Goal: Transaction & Acquisition: Purchase product/service

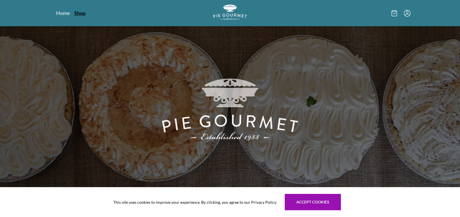
click at [80, 14] on link "Shop" at bounding box center [79, 13] width 11 height 7
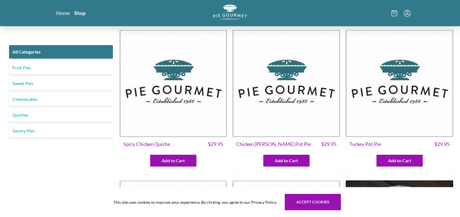
scroll to position [6, 0]
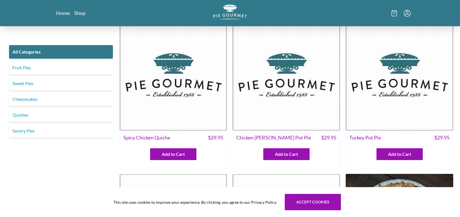
click at [371, 139] on span "Turkey Pot Pie" at bounding box center [365, 138] width 32 height 8
click at [403, 92] on img at bounding box center [398, 76] width 107 height 107
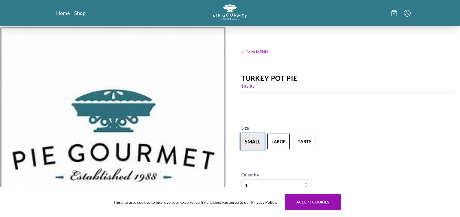
click at [252, 138] on button "small" at bounding box center [252, 141] width 25 height 17
